Goal: Task Accomplishment & Management: Complete application form

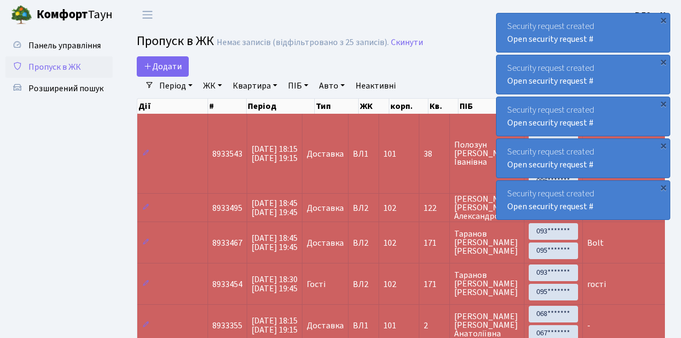
select select "25"
click at [67, 65] on span "Пропуск в ЖК" at bounding box center [54, 67] width 53 height 12
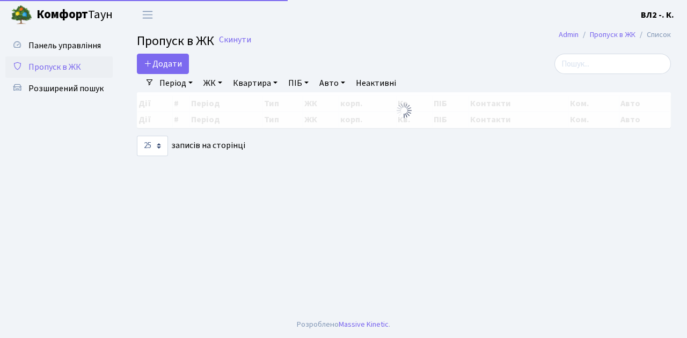
select select "25"
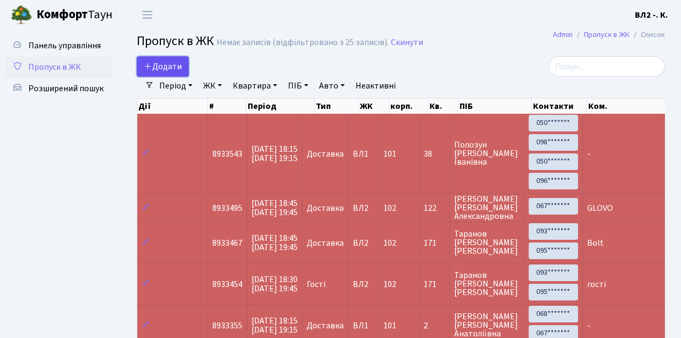
click at [180, 64] on span "Додати" at bounding box center [163, 67] width 38 height 12
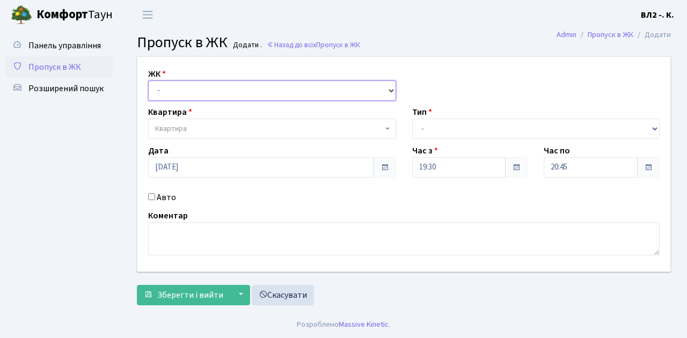
click at [177, 93] on select "- ВЛ1, Ужгородський пров., 4/1 ВЛ2, Голосіївський просп., 76 ВЛ3, пр.Голосіївсь…" at bounding box center [272, 90] width 248 height 20
select select "317"
click at [148, 80] on select "- ВЛ1, Ужгородський пров., 4/1 ВЛ2, Голосіївський просп., 76 ВЛ3, пр.Голосіївсь…" at bounding box center [272, 90] width 248 height 20
select select
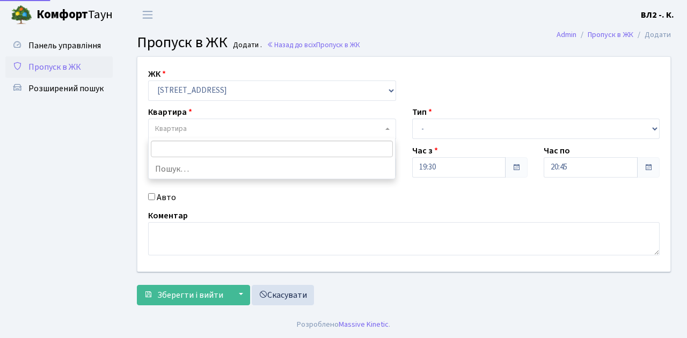
click at [237, 129] on span "Квартира" at bounding box center [269, 128] width 228 height 11
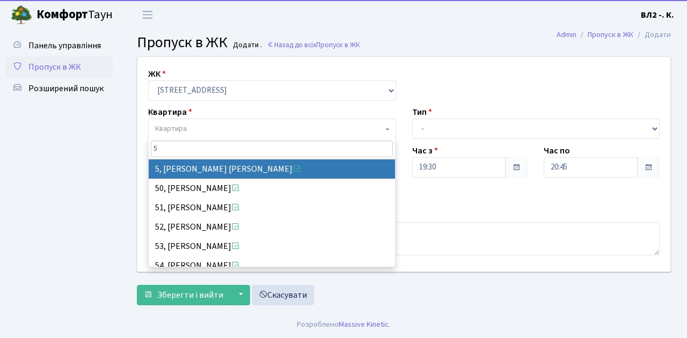
type input "5"
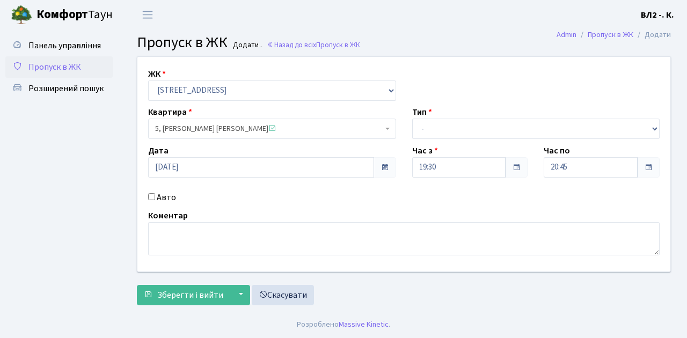
select select "37954"
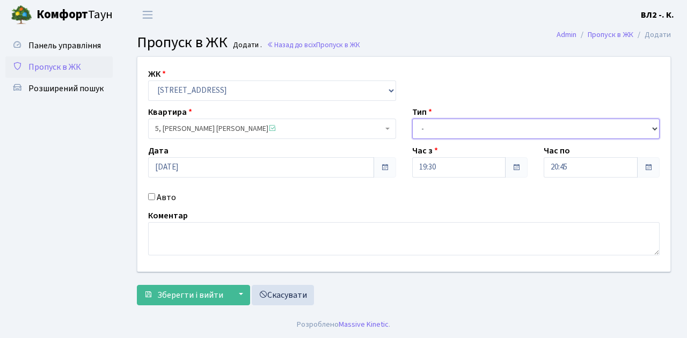
click at [435, 126] on select "- Доставка Таксі Гості Сервіс" at bounding box center [536, 129] width 248 height 20
select select "1"
click at [412, 119] on select "- Доставка Таксі Гості Сервіс" at bounding box center [536, 129] width 248 height 20
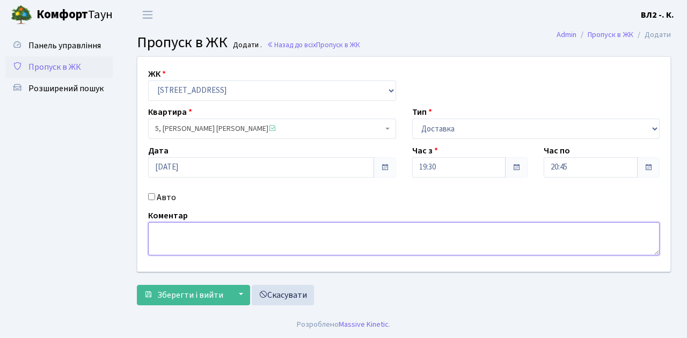
click at [198, 246] on textarea at bounding box center [403, 238] width 511 height 33
type textarea "Glovo"
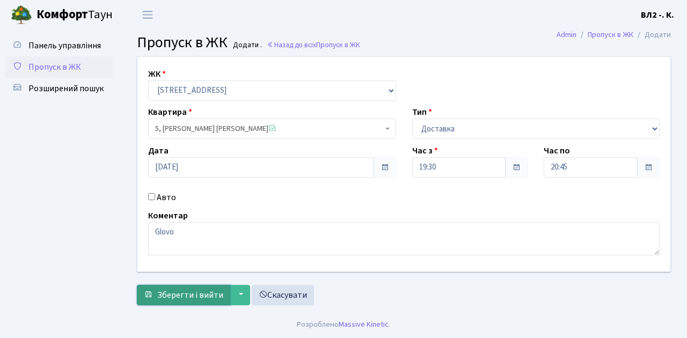
click at [189, 291] on span "Зберегти і вийти" at bounding box center [190, 295] width 66 height 12
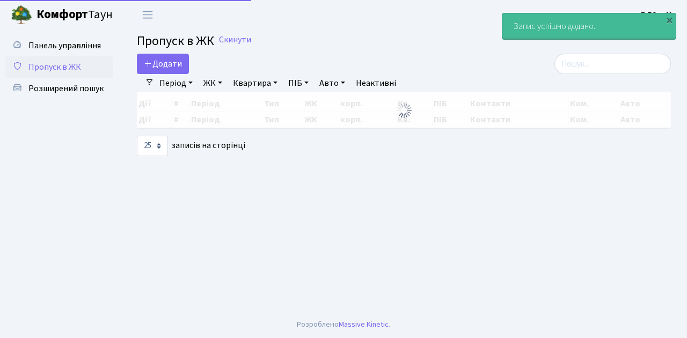
select select "25"
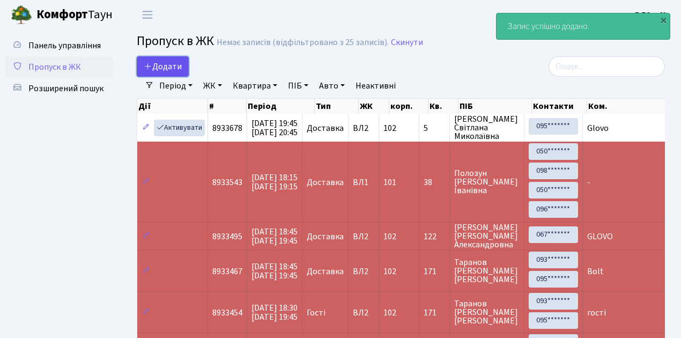
click at [153, 68] on span "Додати" at bounding box center [163, 67] width 38 height 12
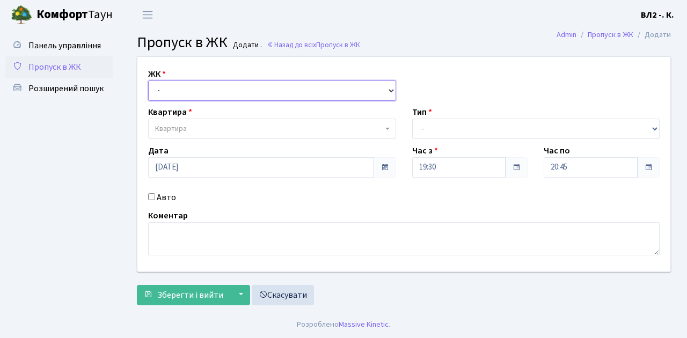
click at [174, 89] on select "- [STREET_ADDRESS][PERSON_NAME]" at bounding box center [272, 90] width 248 height 20
select select "317"
click at [148, 80] on select "- ВЛ1, Ужгородський пров., 4/1 ВЛ2, Голосіївський просп., 76 ВЛ3, пр.Голосіївсь…" at bounding box center [272, 90] width 248 height 20
select select
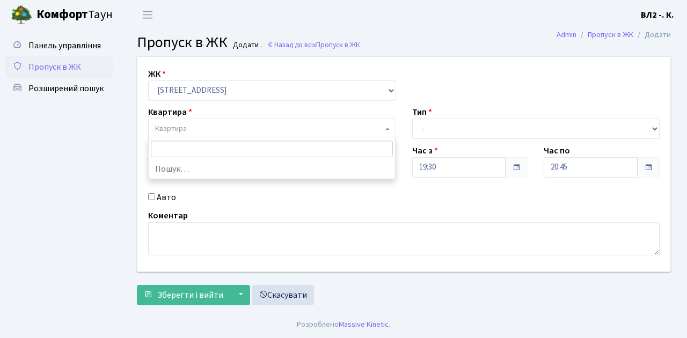
click at [256, 121] on span "Квартира" at bounding box center [272, 129] width 248 height 20
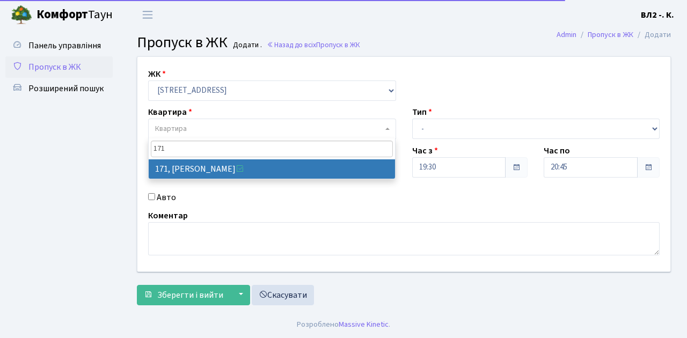
type input "171"
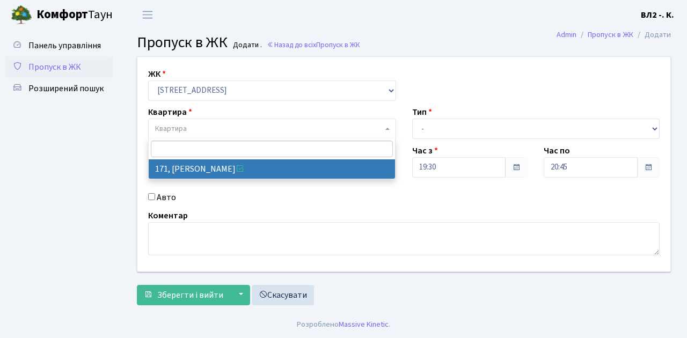
select select "38449"
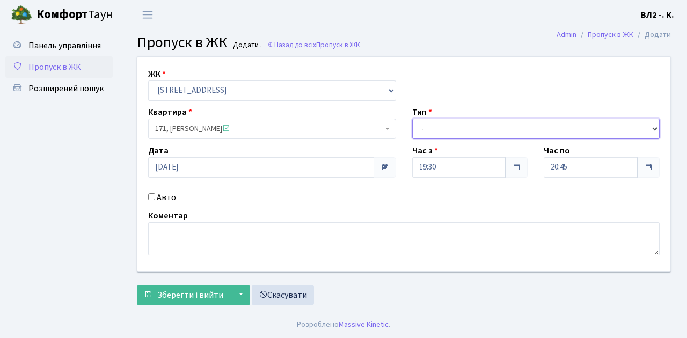
click at [452, 130] on select "- Доставка Таксі Гості Сервіс" at bounding box center [536, 129] width 248 height 20
click at [412, 119] on select "- Доставка Таксі Гості Сервіс" at bounding box center [536, 129] width 248 height 20
click at [472, 127] on select "- Доставка Таксі Гості Сервіс" at bounding box center [536, 129] width 248 height 20
select select "3"
click at [412, 119] on select "- Доставка Таксі Гості Сервіс" at bounding box center [536, 129] width 248 height 20
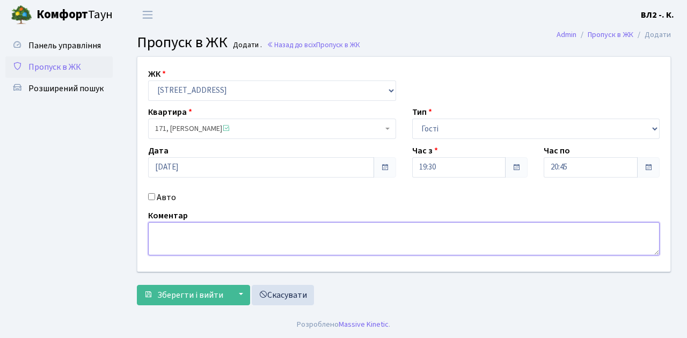
click at [205, 238] on textarea at bounding box center [403, 238] width 511 height 33
type textarea "гість"
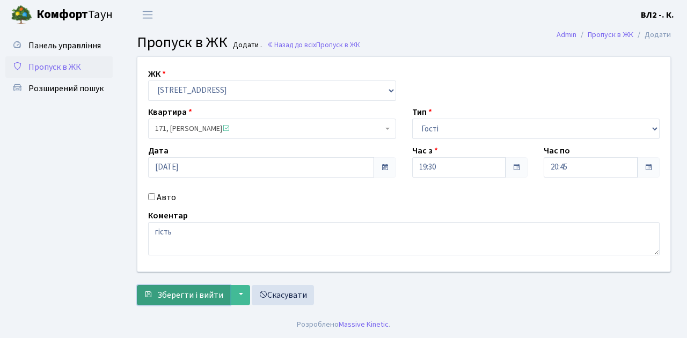
click at [194, 296] on span "Зберегти і вийти" at bounding box center [190, 295] width 66 height 12
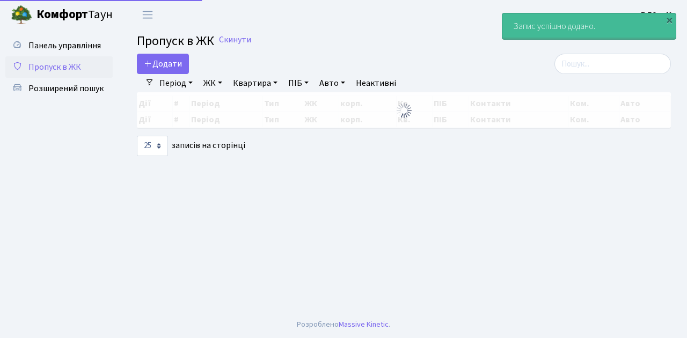
select select "25"
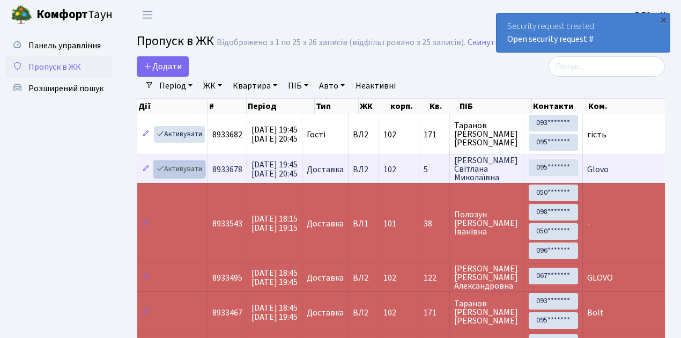
click at [174, 167] on link "Активувати" at bounding box center [179, 169] width 51 height 17
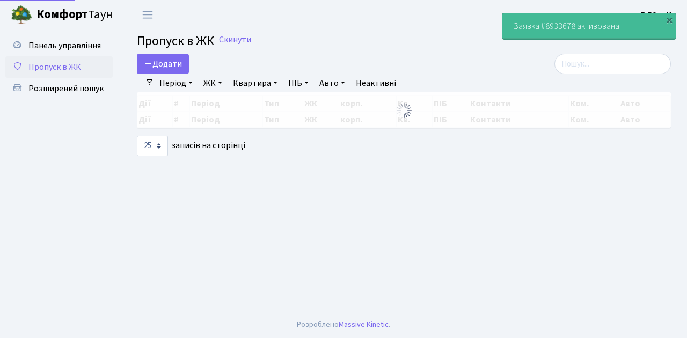
select select "25"
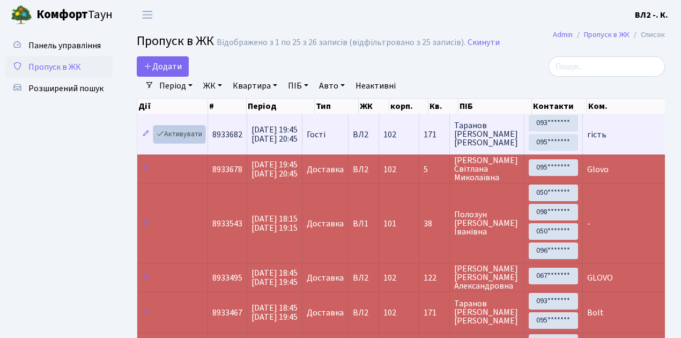
click at [182, 134] on link "Активувати" at bounding box center [179, 134] width 51 height 17
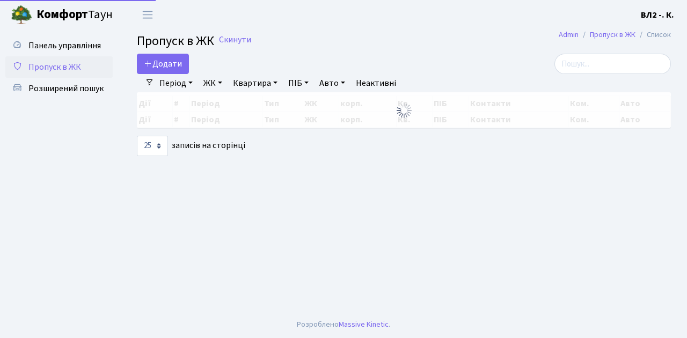
select select "25"
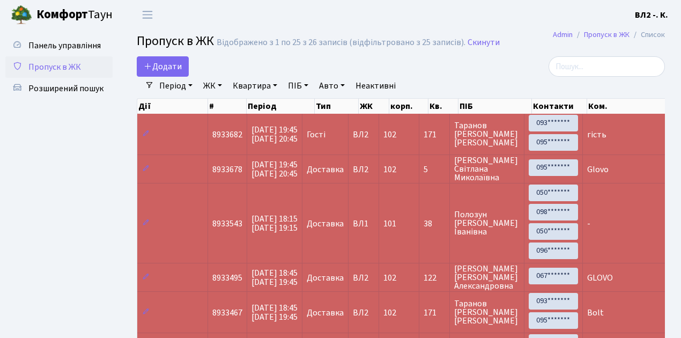
click at [63, 67] on span "Пропуск в ЖК" at bounding box center [54, 67] width 53 height 12
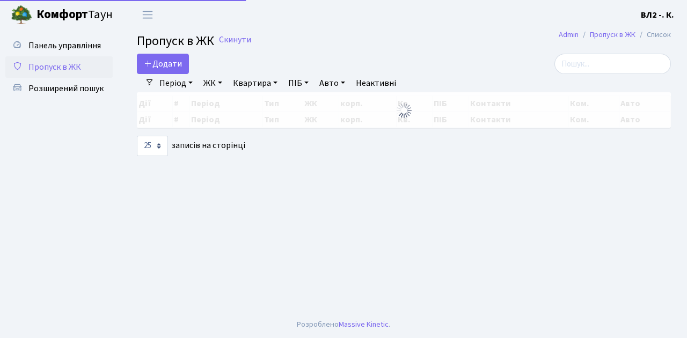
select select "25"
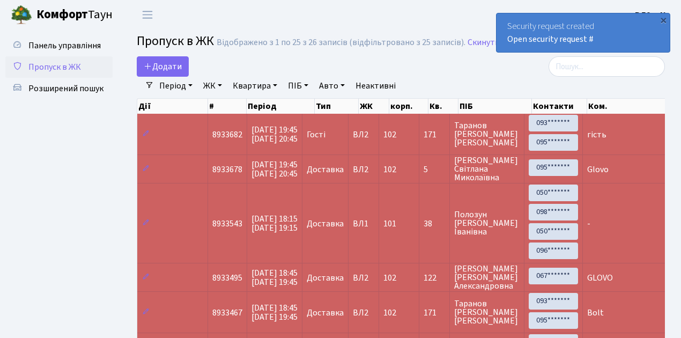
click at [72, 69] on span "Пропуск в ЖК" at bounding box center [54, 67] width 53 height 12
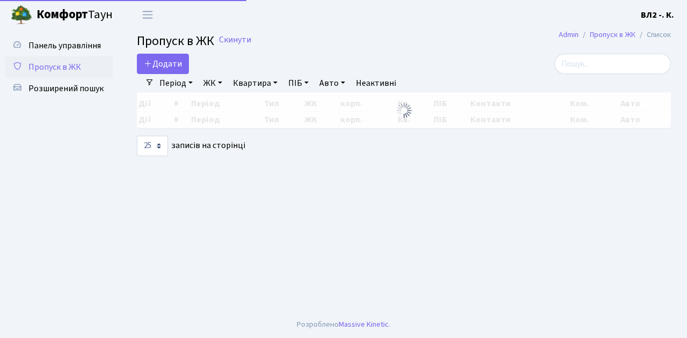
select select "25"
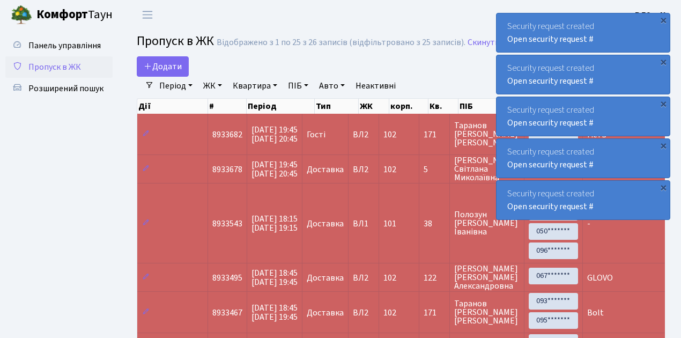
click at [57, 67] on span "Пропуск в ЖК" at bounding box center [54, 67] width 53 height 12
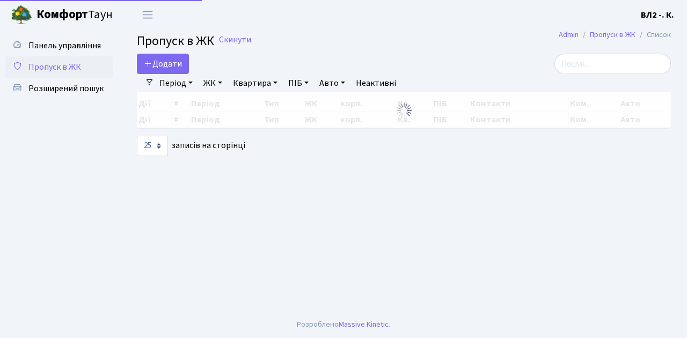
select select "25"
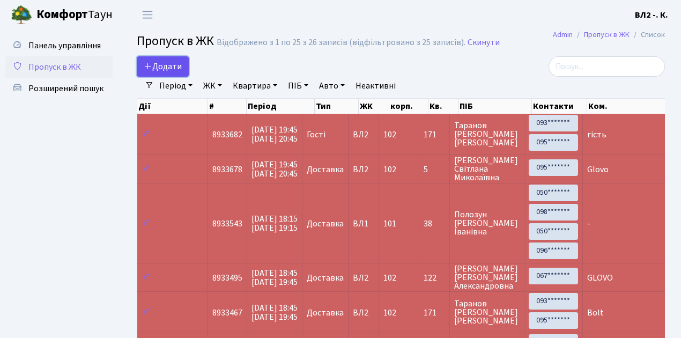
click at [173, 70] on span "Додати" at bounding box center [163, 67] width 38 height 12
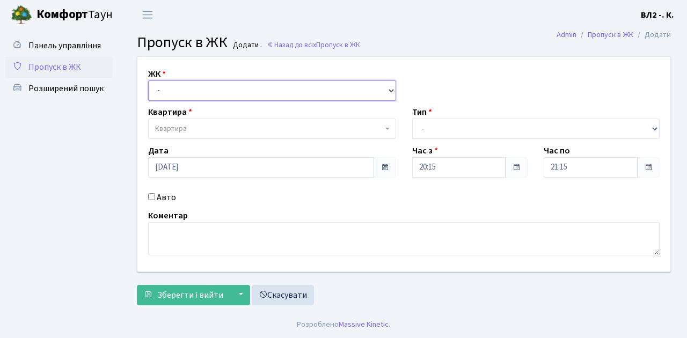
click at [172, 90] on select "- [STREET_ADDRESS][PERSON_NAME]" at bounding box center [272, 90] width 248 height 20
select select "317"
click at [148, 80] on select "- ВЛ1, Ужгородський пров., 4/1 ВЛ2, Голосіївський просп., 76 ВЛ3, пр.Голосіївсь…" at bounding box center [272, 90] width 248 height 20
select select
click at [186, 126] on span "Квартира" at bounding box center [269, 128] width 228 height 11
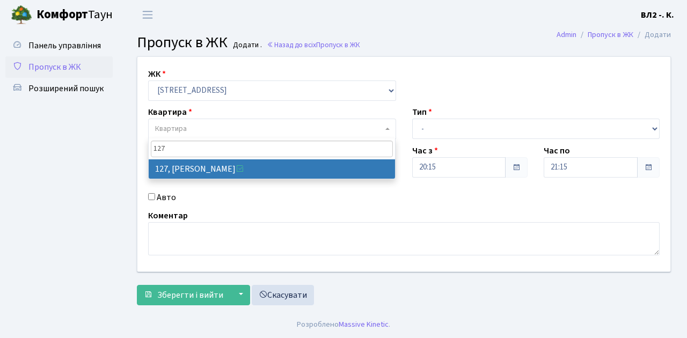
type input "127"
select select "38317"
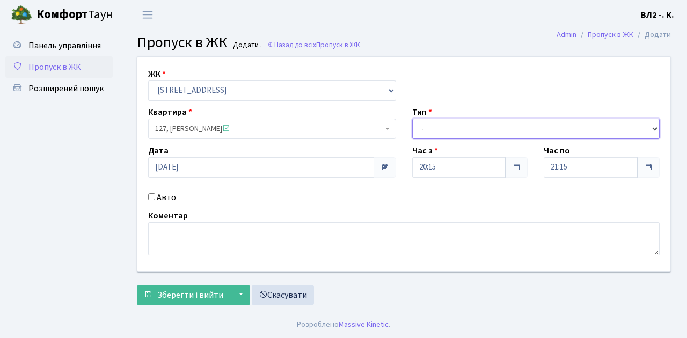
click at [427, 128] on select "- Доставка Таксі Гості Сервіс" at bounding box center [536, 129] width 248 height 20
select select "1"
click at [412, 119] on select "- Доставка Таксі Гості Сервіс" at bounding box center [536, 129] width 248 height 20
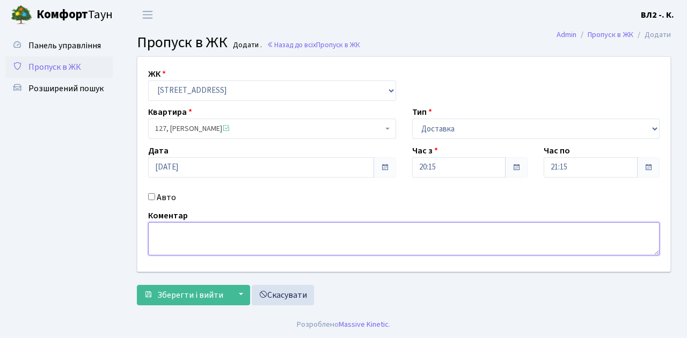
click at [168, 237] on textarea at bounding box center [403, 238] width 511 height 33
type textarea "П"
type textarea "Glovo"
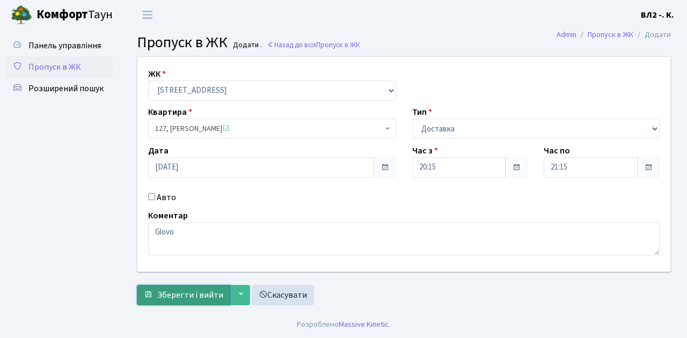
click at [195, 295] on span "Зберегти і вийти" at bounding box center [190, 295] width 66 height 12
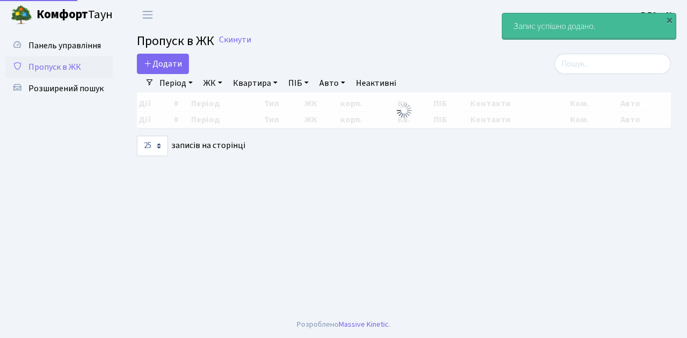
select select "25"
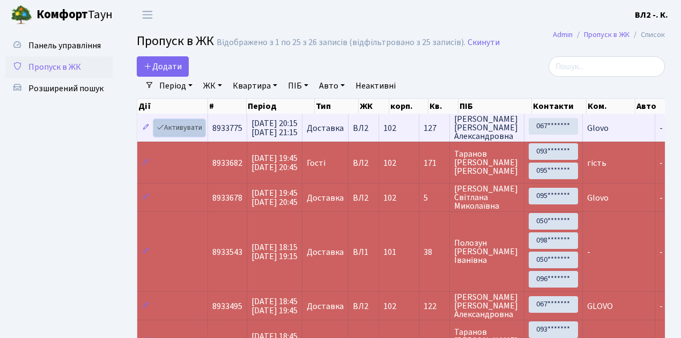
click at [193, 130] on link "Активувати" at bounding box center [179, 128] width 51 height 17
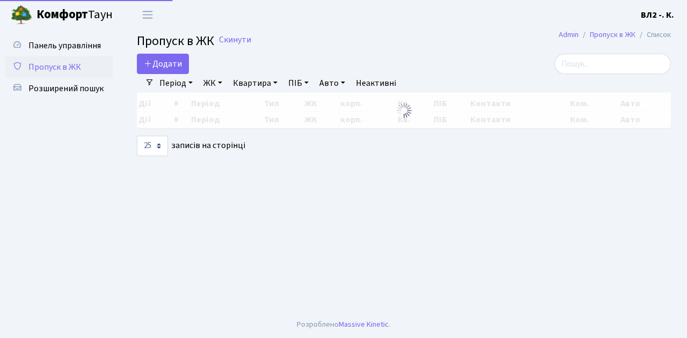
select select "25"
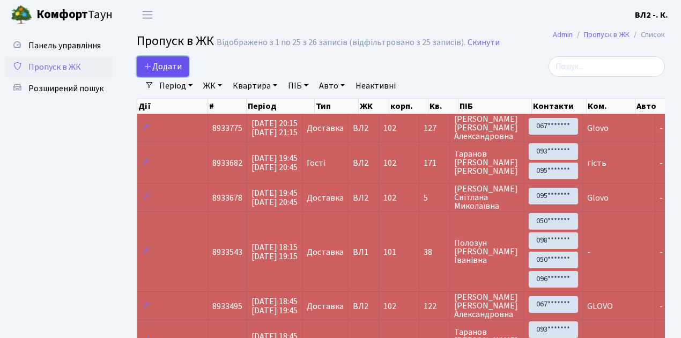
click at [171, 64] on span "Додати" at bounding box center [163, 67] width 38 height 12
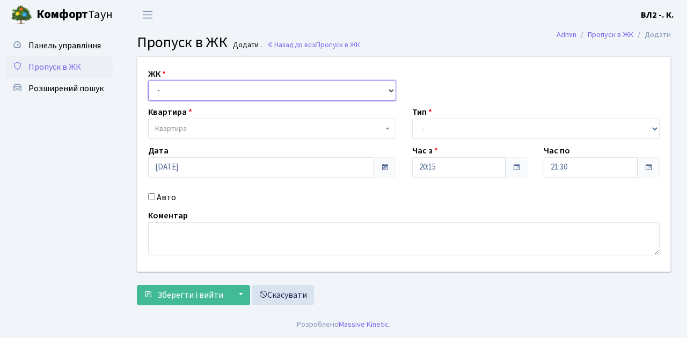
click at [181, 90] on select "- [STREET_ADDRESS][PERSON_NAME]" at bounding box center [272, 90] width 248 height 20
select select "317"
click at [148, 80] on select "- ВЛ1, Ужгородський пров., 4/1 ВЛ2, Голосіївський просп., 76 ВЛ3, пр.Голосіївсь…" at bounding box center [272, 90] width 248 height 20
select select
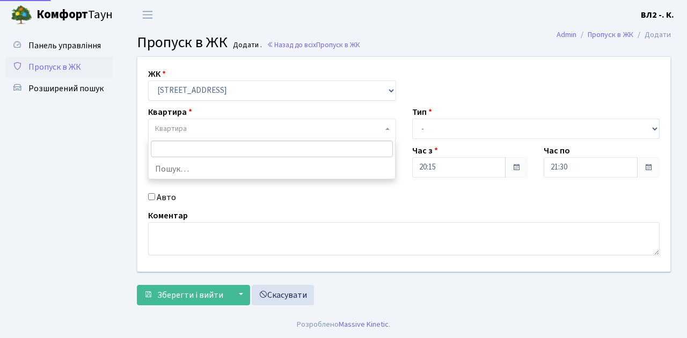
click at [225, 130] on span "Квартира" at bounding box center [269, 128] width 228 height 11
click at [215, 151] on input "search" at bounding box center [272, 149] width 243 height 17
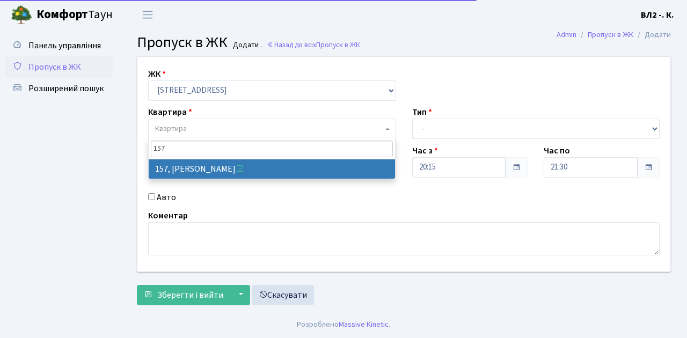
type input "157"
select select "38407"
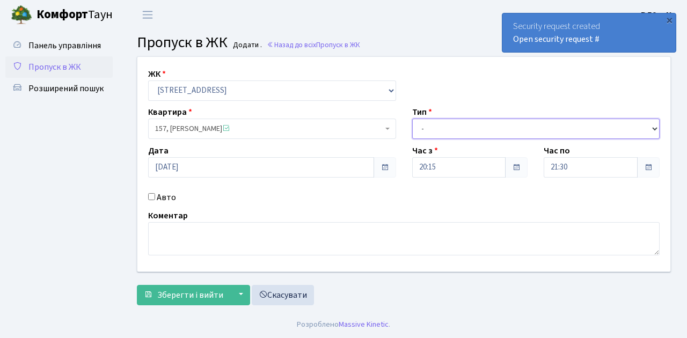
click at [435, 128] on select "- Доставка Таксі Гості Сервіс" at bounding box center [536, 129] width 248 height 20
select select "1"
click at [412, 119] on select "- Доставка Таксі Гості Сервіс" at bounding box center [536, 129] width 248 height 20
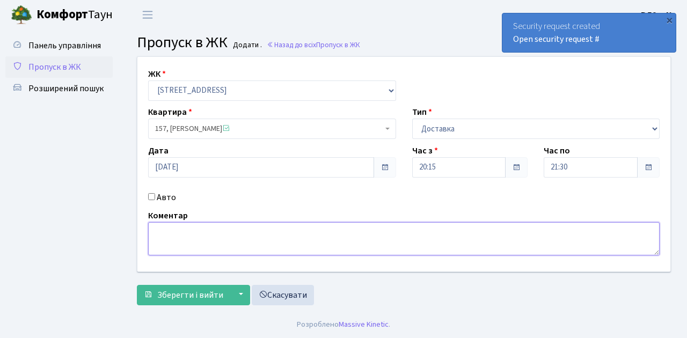
click at [202, 241] on textarea at bounding box center [403, 238] width 511 height 33
type textarea "Glovo"
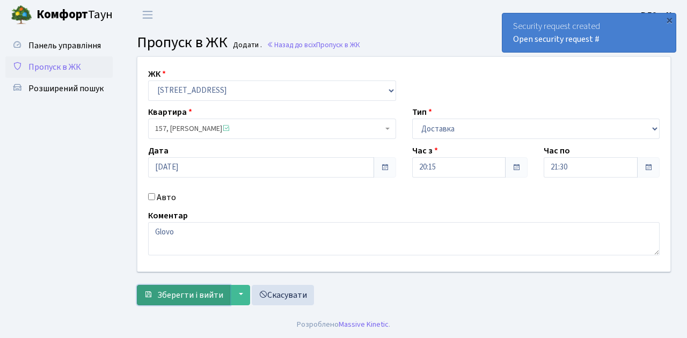
click at [200, 295] on span "Зберегти і вийти" at bounding box center [190, 295] width 66 height 12
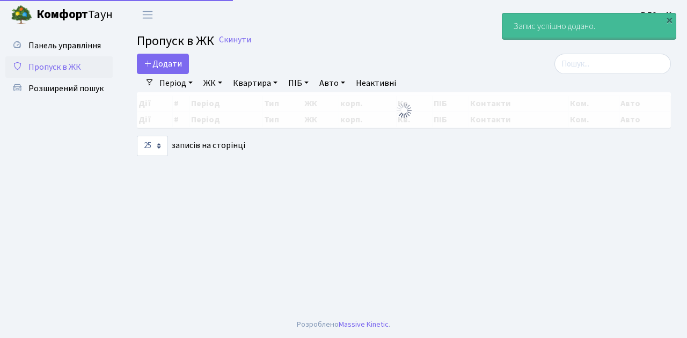
select select "25"
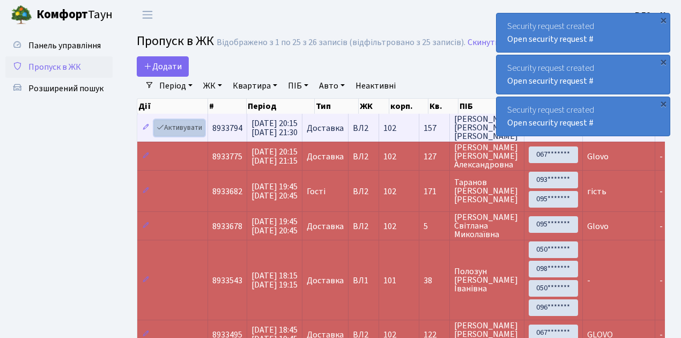
click at [182, 131] on link "Активувати" at bounding box center [179, 128] width 51 height 17
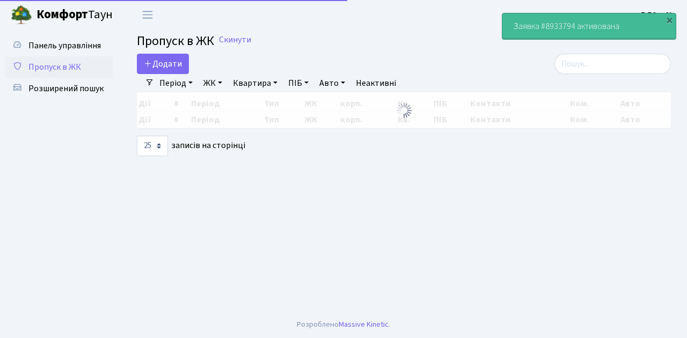
select select "25"
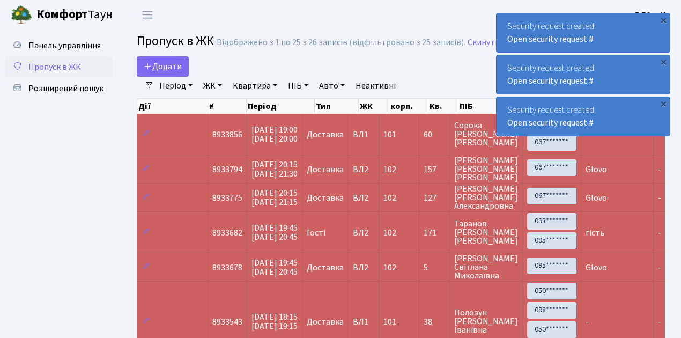
click at [72, 63] on span "Пропуск в ЖК" at bounding box center [54, 67] width 53 height 12
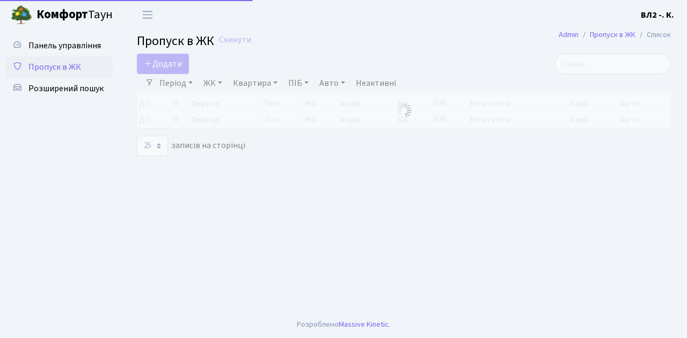
select select "25"
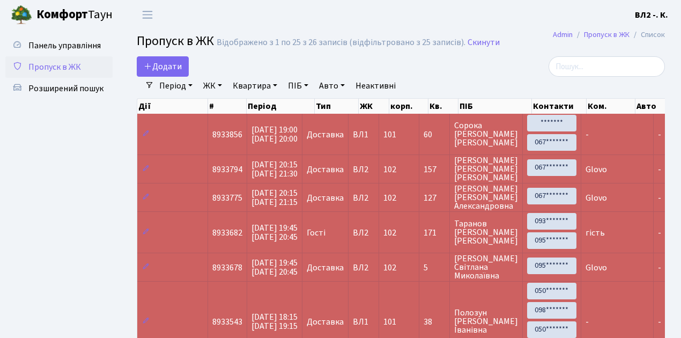
click at [70, 69] on span "Пропуск в ЖК" at bounding box center [54, 67] width 53 height 12
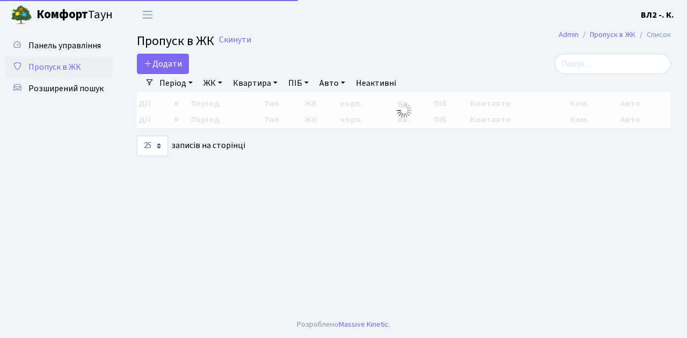
select select "25"
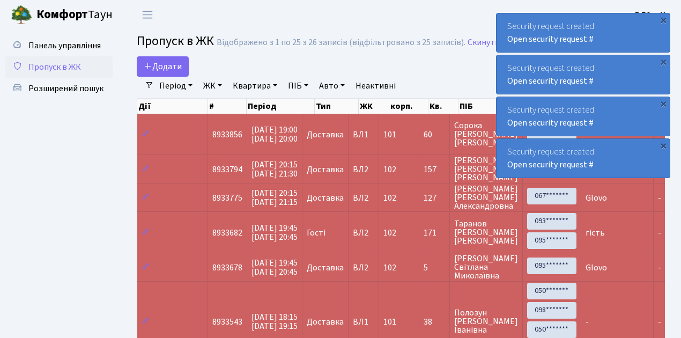
click at [47, 64] on span "Пропуск в ЖК" at bounding box center [54, 67] width 53 height 12
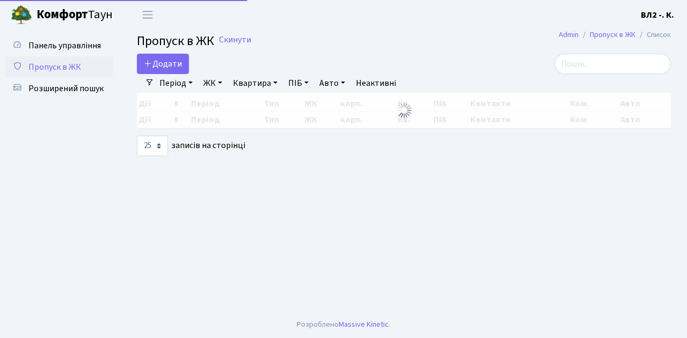
select select "25"
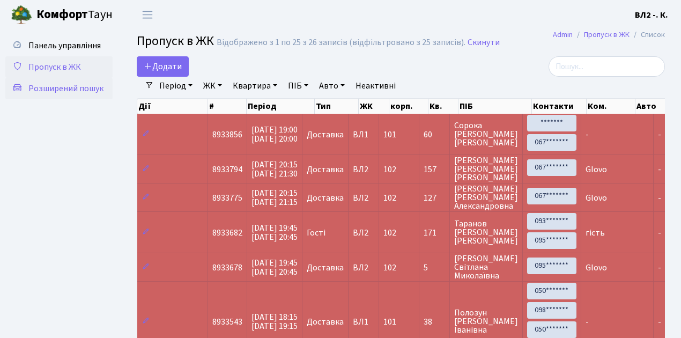
click at [63, 91] on span "Розширений пошук" at bounding box center [65, 89] width 75 height 12
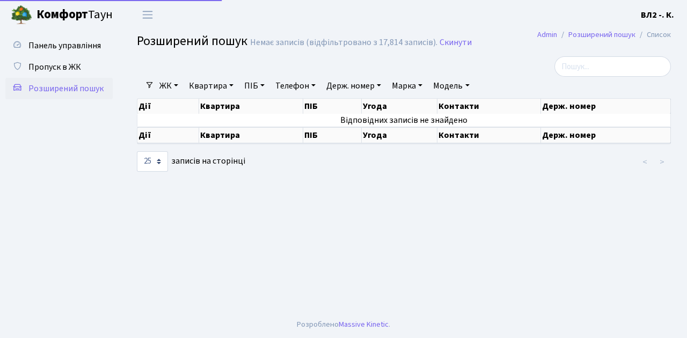
select select "25"
click at [41, 68] on span "Пропуск в ЖК" at bounding box center [54, 67] width 53 height 12
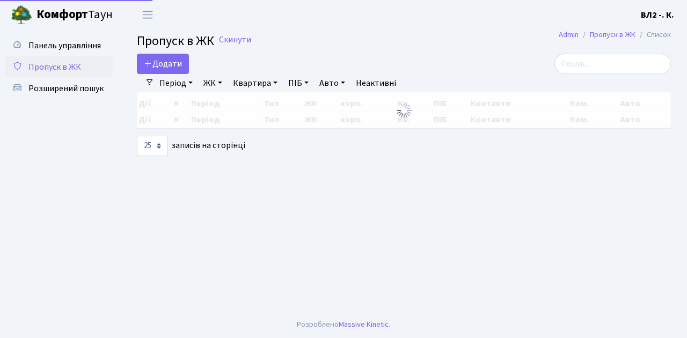
select select "25"
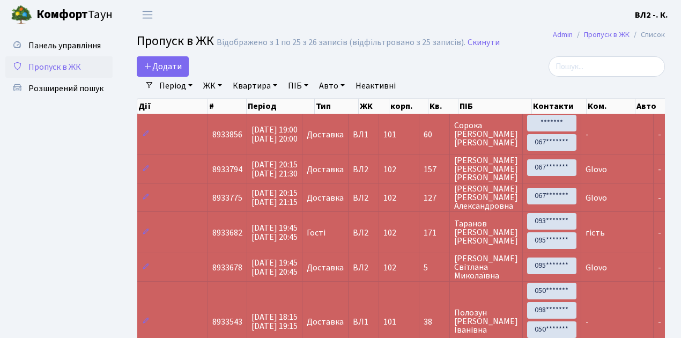
click at [62, 67] on span "Пропуск в ЖК" at bounding box center [54, 67] width 53 height 12
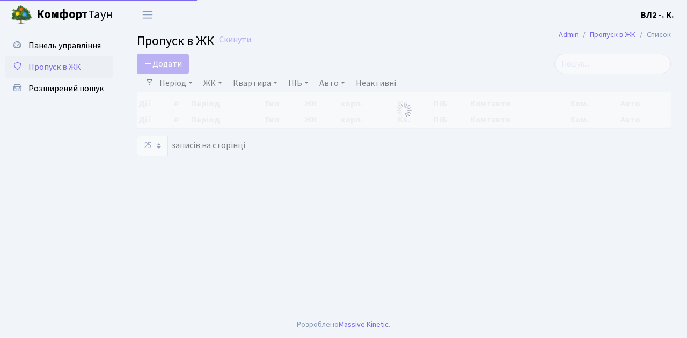
select select "25"
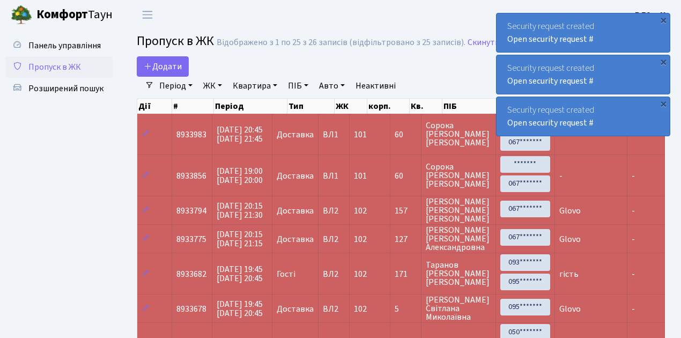
click at [65, 69] on span "Пропуск в ЖК" at bounding box center [54, 67] width 53 height 12
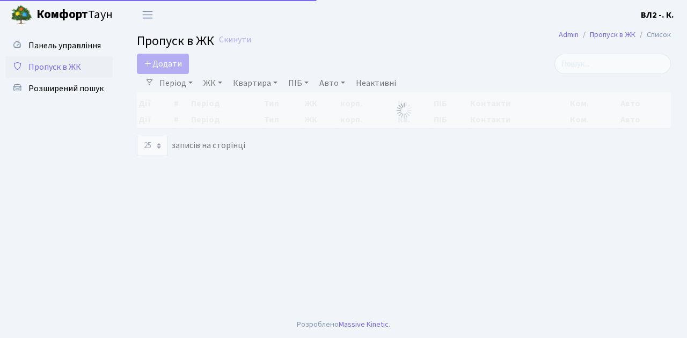
select select "25"
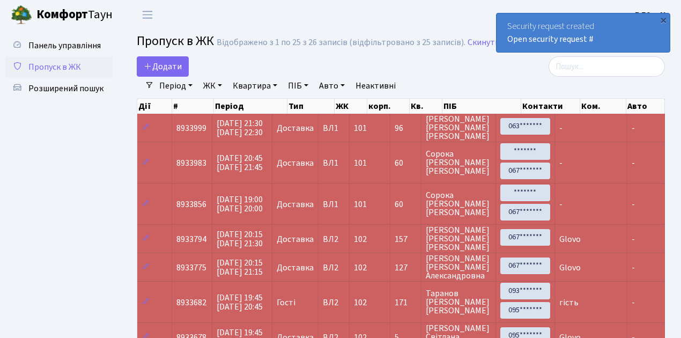
click at [68, 63] on span "Пропуск в ЖК" at bounding box center [54, 67] width 53 height 12
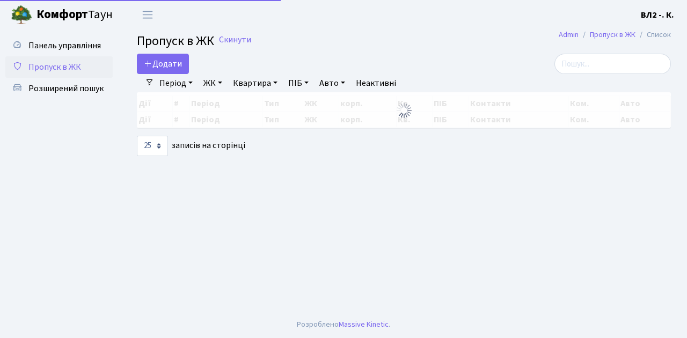
select select "25"
